Goal: Task Accomplishment & Management: Use online tool/utility

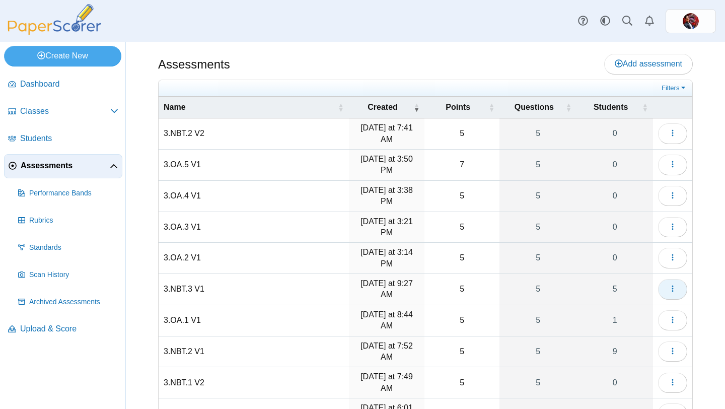
click at [672, 292] on use "button" at bounding box center [673, 289] width 2 height 7
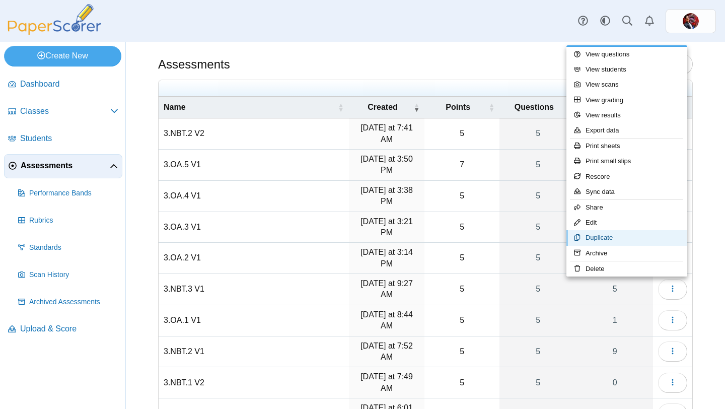
click at [599, 237] on link "Duplicate" at bounding box center [627, 237] width 121 height 15
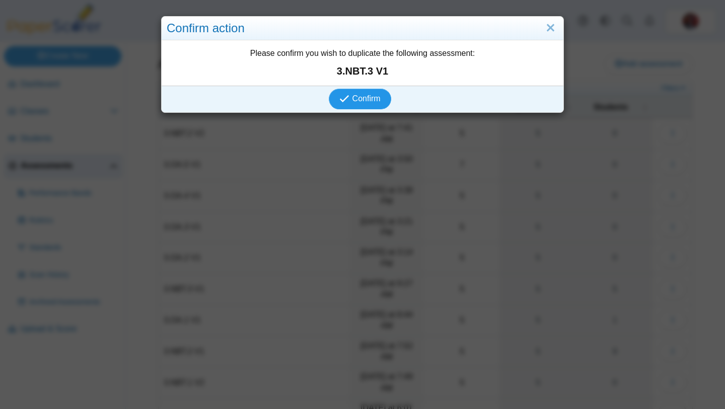
click at [367, 98] on span "Confirm" at bounding box center [366, 98] width 28 height 9
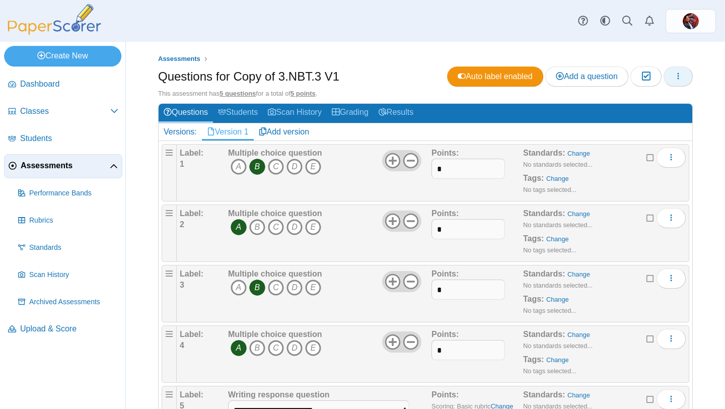
click at [675, 73] on icon "button" at bounding box center [678, 76] width 8 height 8
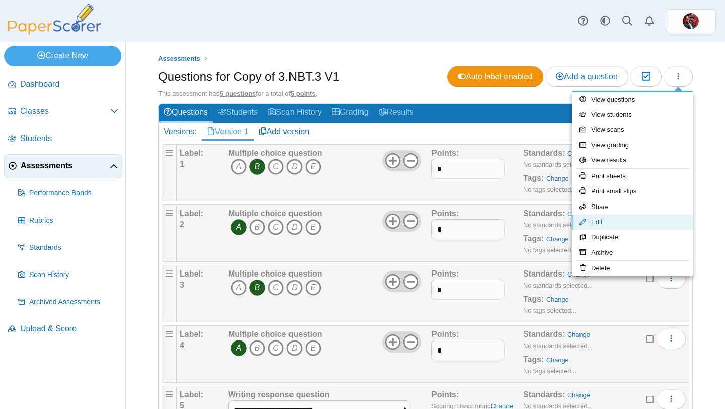
click at [629, 219] on link "Edit" at bounding box center [632, 222] width 121 height 15
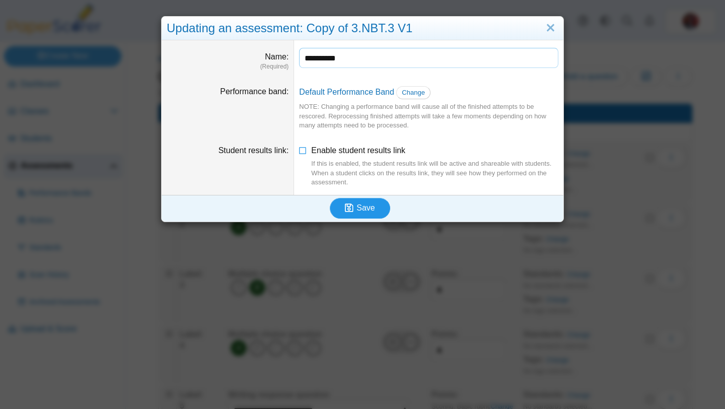
type input "**********"
click at [361, 209] on span "Save" at bounding box center [366, 207] width 18 height 9
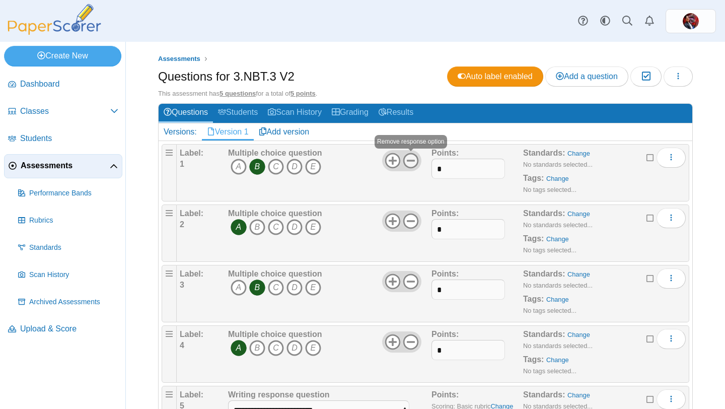
click at [411, 163] on icon at bounding box center [411, 161] width 16 height 16
click at [411, 222] on use at bounding box center [411, 222] width 16 height 16
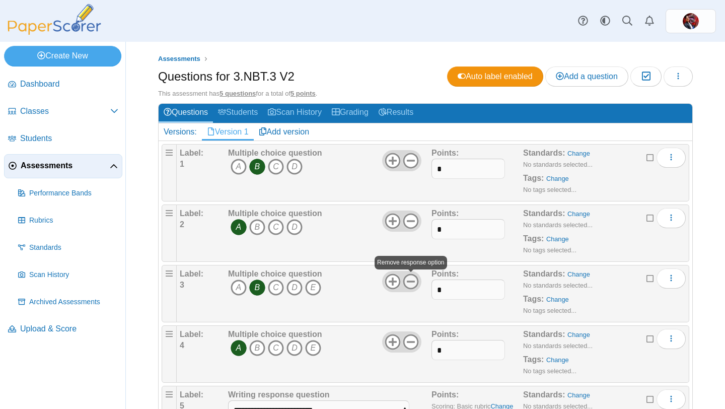
click at [414, 279] on icon at bounding box center [411, 281] width 16 height 16
click at [412, 342] on use at bounding box center [411, 342] width 16 height 16
